Goal: Feedback & Contribution: Contribute content

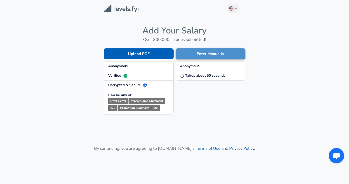
click at [208, 48] on button "Enter Manually" at bounding box center [211, 53] width 70 height 11
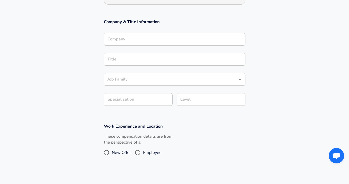
click at [135, 40] on input "Company" at bounding box center [174, 39] width 137 height 8
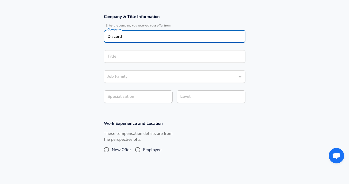
type input "Discord"
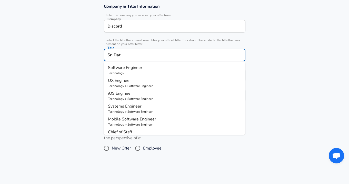
type input "Sr. Data"
click at [113, 54] on input "Sr. Data" at bounding box center [174, 55] width 137 height 8
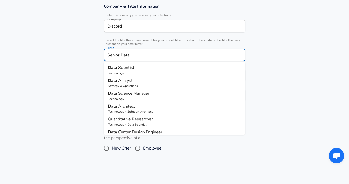
click at [122, 74] on p "Technology" at bounding box center [174, 73] width 133 height 5
type input "Data Scientist"
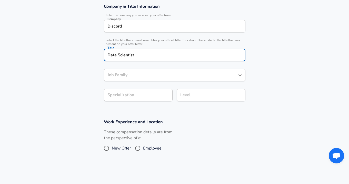
type input "Data Scientist"
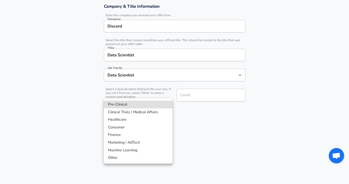
scroll to position [109, 0]
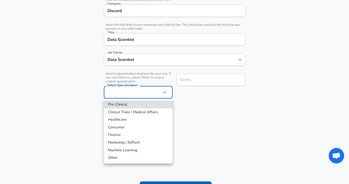
click at [79, 114] on div at bounding box center [174, 92] width 349 height 184
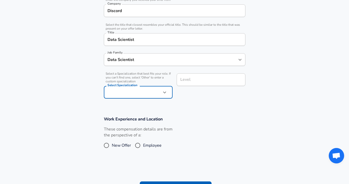
scroll to position [120, 0]
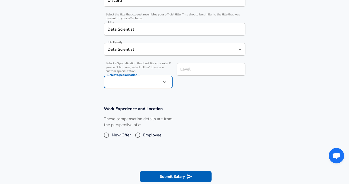
click at [205, 73] on input "Level" at bounding box center [211, 69] width 64 height 8
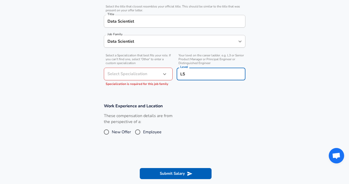
scroll to position [135, 0]
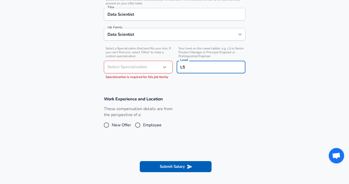
type input "L5"
click at [140, 126] on input "Employee" at bounding box center [137, 125] width 11 height 8
radio input "true"
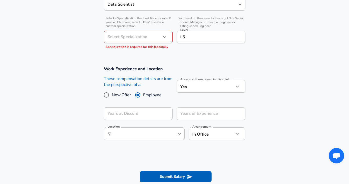
scroll to position [171, 0]
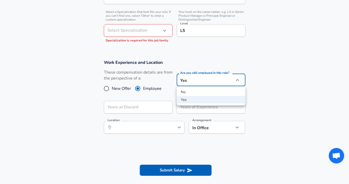
click at [187, 91] on li "No" at bounding box center [211, 92] width 69 height 8
type input "no"
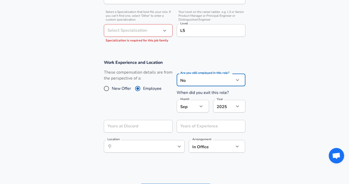
scroll to position [177, 0]
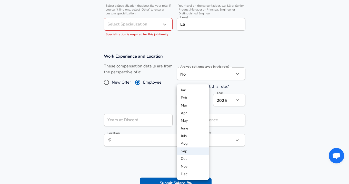
click at [184, 120] on li "May" at bounding box center [193, 121] width 32 height 8
type input "5"
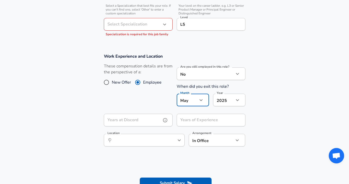
click at [131, 120] on input "Years at Discord" at bounding box center [133, 119] width 58 height 13
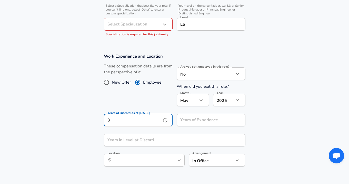
type input "3"
click at [194, 122] on input "Years of Experience" at bounding box center [206, 119] width 58 height 13
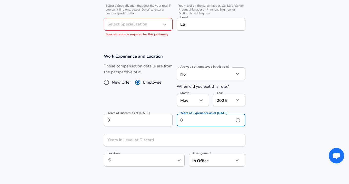
type input "8"
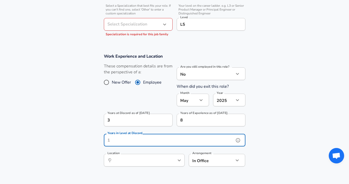
click at [139, 138] on div "Years in Level at Discord Years in Level at Discord" at bounding box center [175, 140] width 142 height 14
type input "2"
click at [138, 162] on input "Location" at bounding box center [138, 160] width 53 height 8
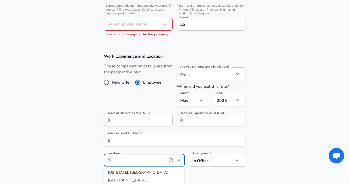
click at [138, 162] on input "Location" at bounding box center [138, 160] width 53 height 8
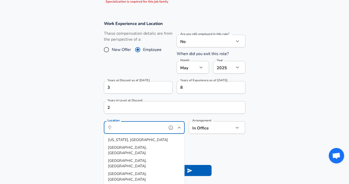
scroll to position [215, 0]
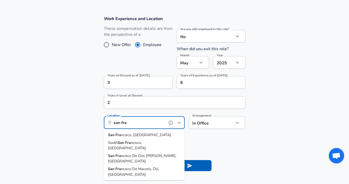
click at [128, 135] on span "ncisco, [GEOGRAPHIC_DATA]" at bounding box center [146, 134] width 50 height 5
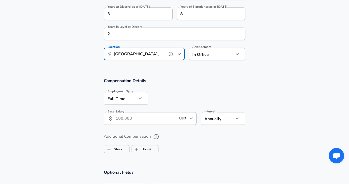
scroll to position [297, 0]
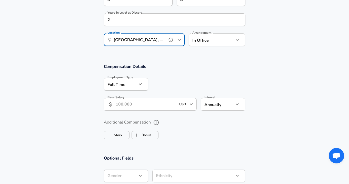
type input "[GEOGRAPHIC_DATA], [GEOGRAPHIC_DATA]"
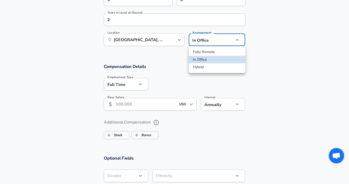
click at [293, 45] on div at bounding box center [174, 92] width 349 height 184
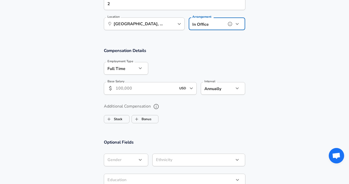
scroll to position [319, 0]
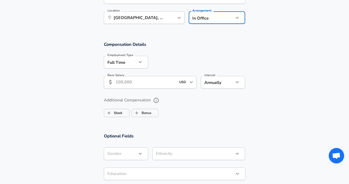
click at [210, 11] on label "Arrangement" at bounding box center [202, 10] width 19 height 3
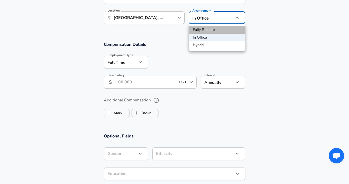
click at [203, 27] on li "Fully Remote" at bounding box center [217, 30] width 57 height 8
type input "remote"
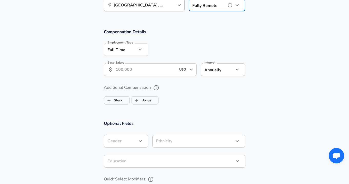
scroll to position [333, 0]
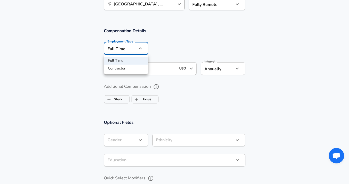
click at [176, 48] on div at bounding box center [174, 92] width 349 height 184
click at [154, 69] on input "Base Salary" at bounding box center [146, 68] width 61 height 13
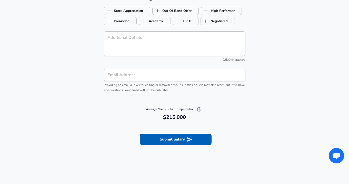
scroll to position [555, 0]
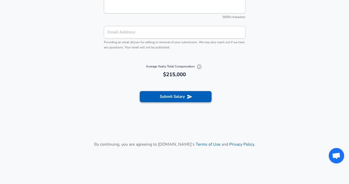
type input "215,000"
click at [178, 95] on button "Submit Salary" at bounding box center [176, 96] width 72 height 11
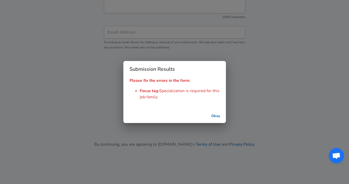
click at [217, 117] on button "Okay" at bounding box center [216, 115] width 16 height 9
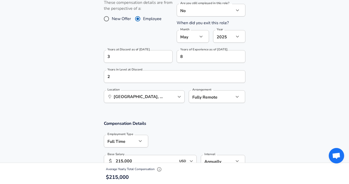
scroll to position [131, 0]
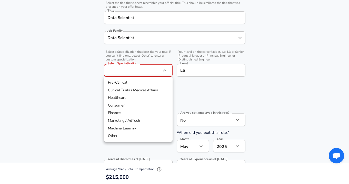
click at [127, 105] on li "Consumer" at bounding box center [138, 105] width 69 height 8
type input "Consumer"
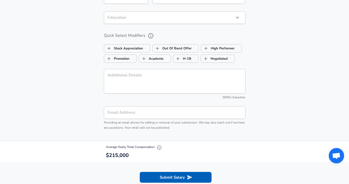
scroll to position [582, 0]
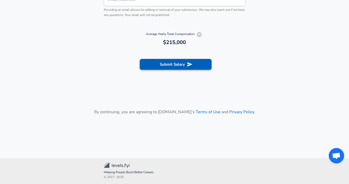
click at [183, 66] on button "Submit Salary" at bounding box center [176, 64] width 72 height 11
